Goal: Transaction & Acquisition: Download file/media

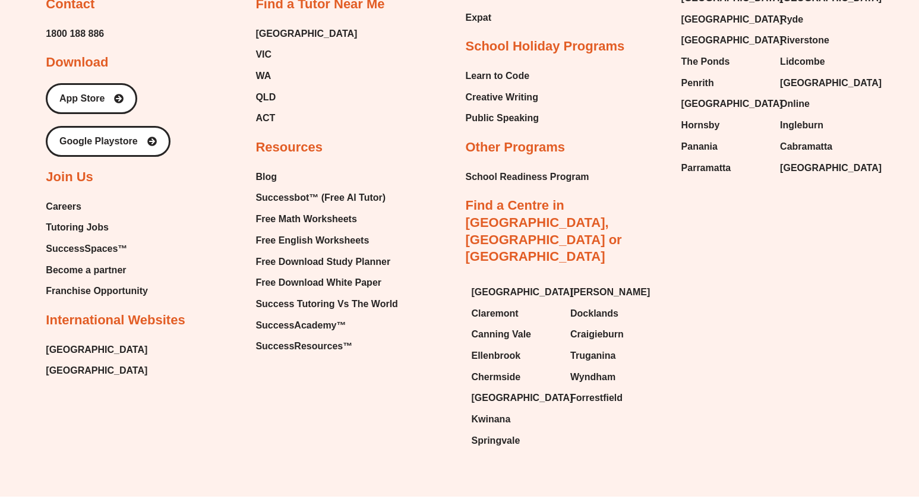
scroll to position [5147, 0]
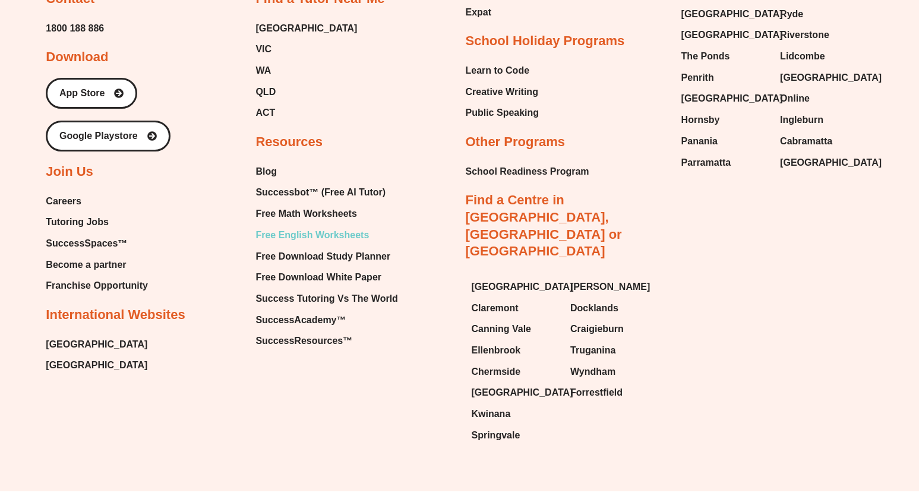
click at [312, 226] on span "Free English Worksheets" at bounding box center [311, 235] width 113 height 18
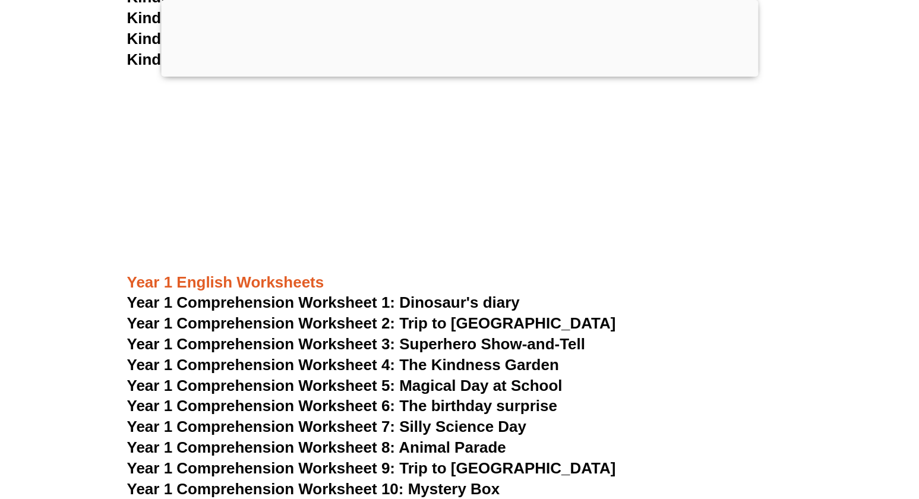
scroll to position [1306, 0]
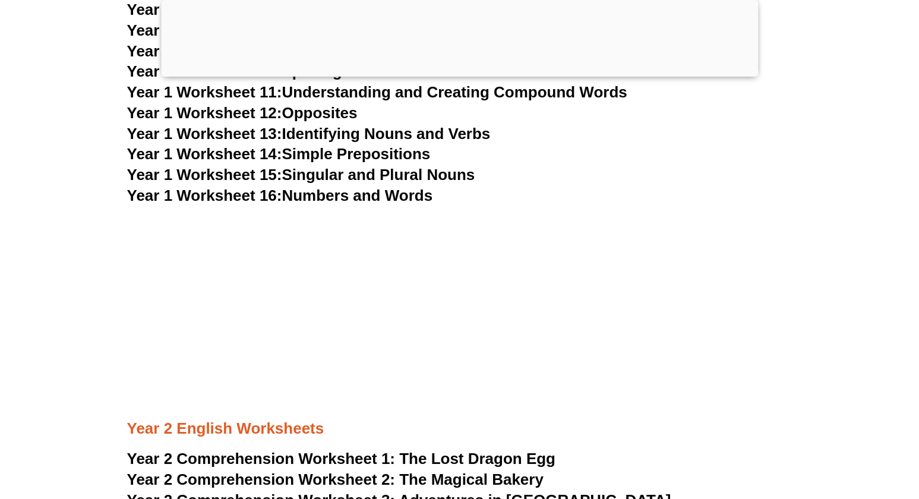
scroll to position [2434, 0]
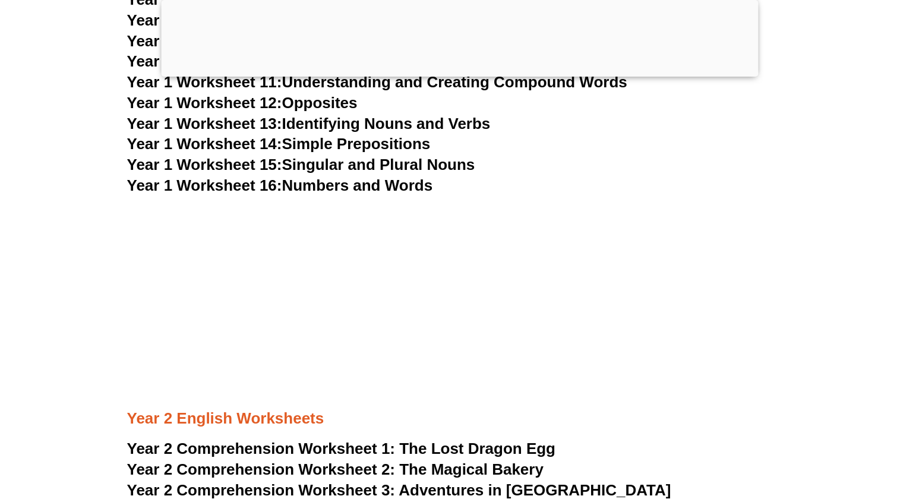
click at [336, 125] on link "Year 1 Worksheet 13: Identifying Nouns and Verbs" at bounding box center [308, 124] width 363 height 18
